Goal: Check status: Check status

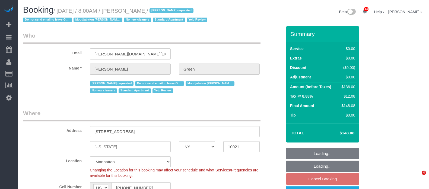
select select "NY"
select select "1"
select select "spot1"
select select "number:56"
select select "number:69"
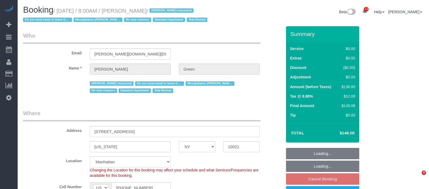
select select "number:13"
select select "number:5"
drag, startPoint x: 58, startPoint y: 10, endPoint x: 176, endPoint y: 10, distance: 117.9
click at [176, 10] on small "/ [DATE] / 8:00AM / [PERSON_NAME] / [PERSON_NAME] requested Do not send email t…" at bounding box center [116, 15] width 186 height 15
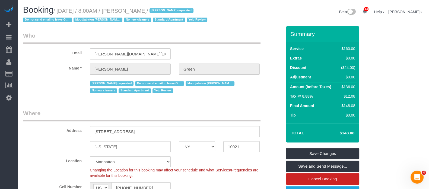
copy small "[DATE] / 8:00AM / [PERSON_NAME]"
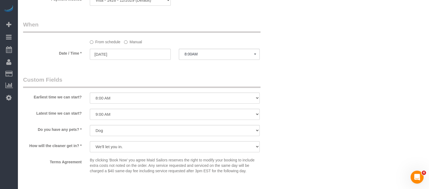
scroll to position [610, 0]
